Goal: Transaction & Acquisition: Subscribe to service/newsletter

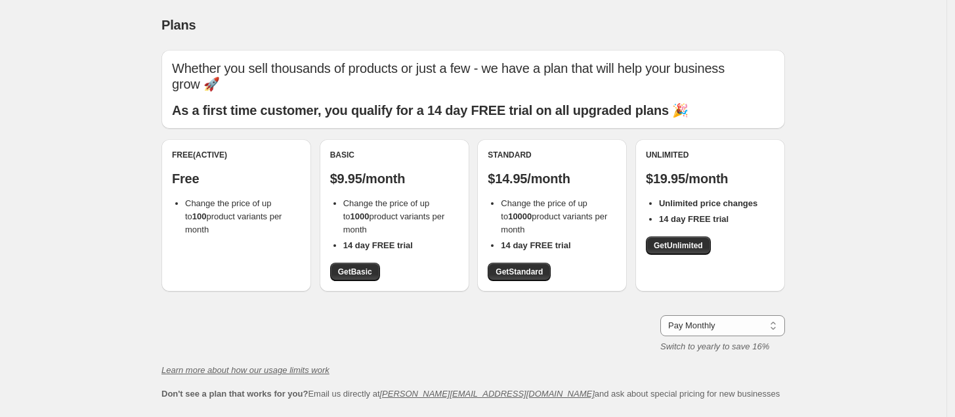
scroll to position [34, 0]
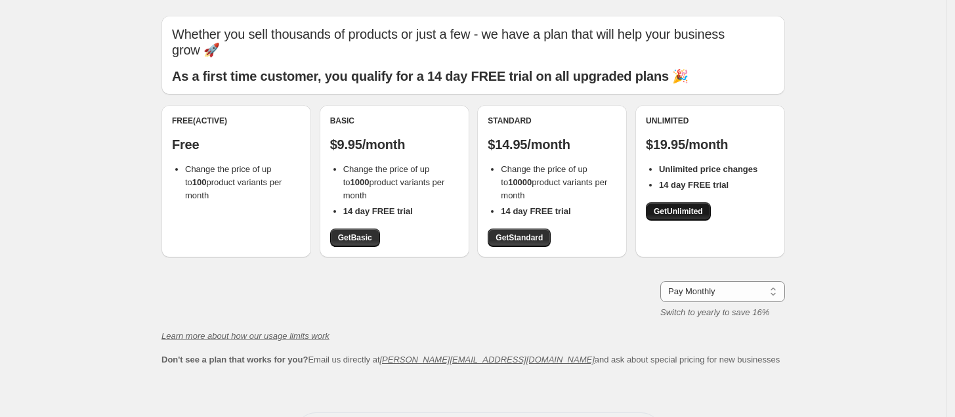
click at [703, 209] on span "Get Unlimited" at bounding box center [678, 211] width 49 height 11
